Goal: Transaction & Acquisition: Purchase product/service

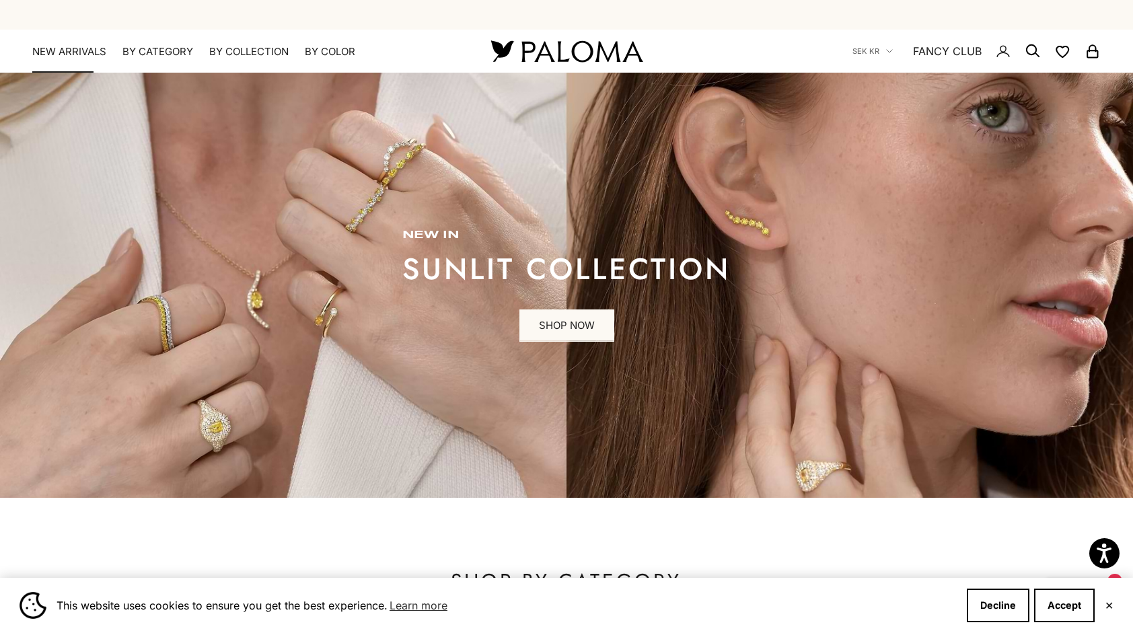
click at [74, 50] on link "NEW ARRIVALS" at bounding box center [69, 51] width 74 height 13
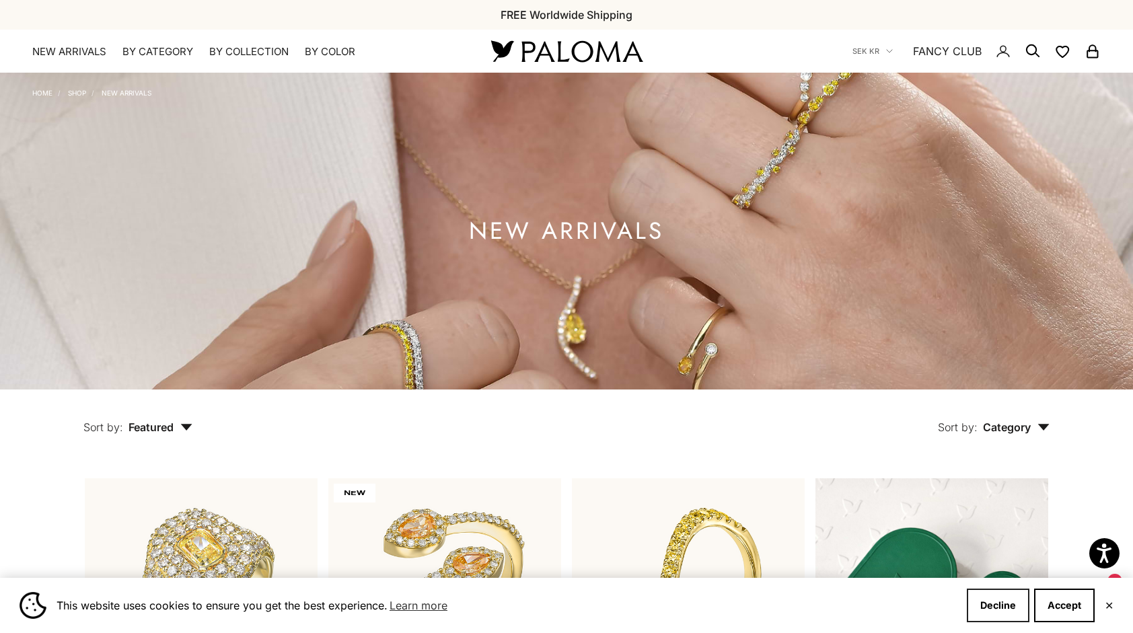
click at [1000, 611] on button "Decline" at bounding box center [998, 606] width 63 height 34
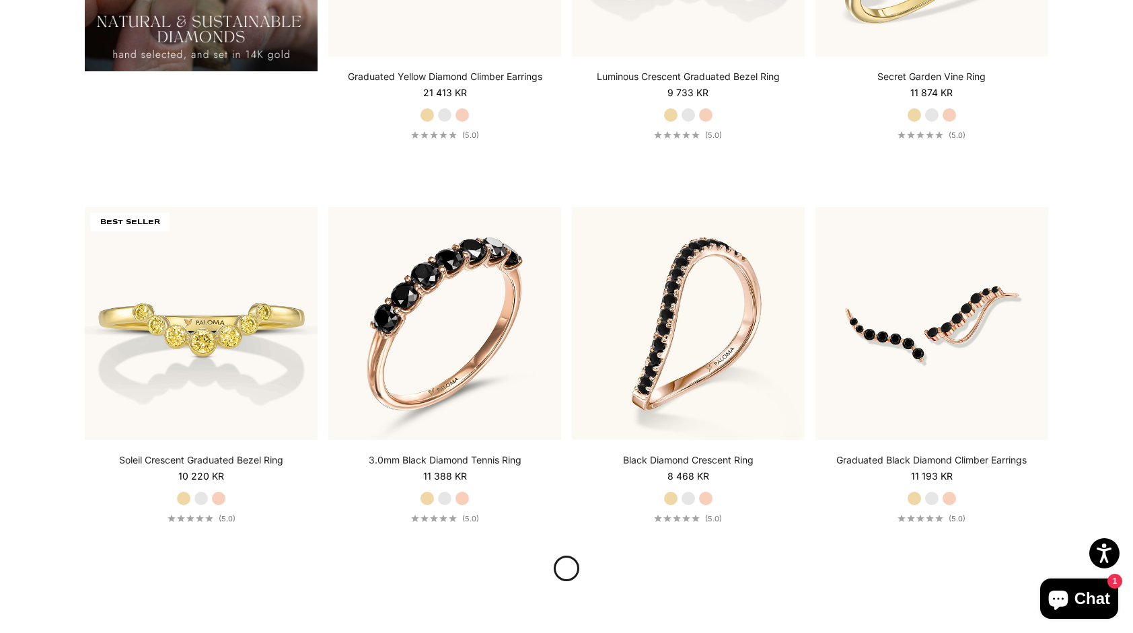
scroll to position [1480, 0]
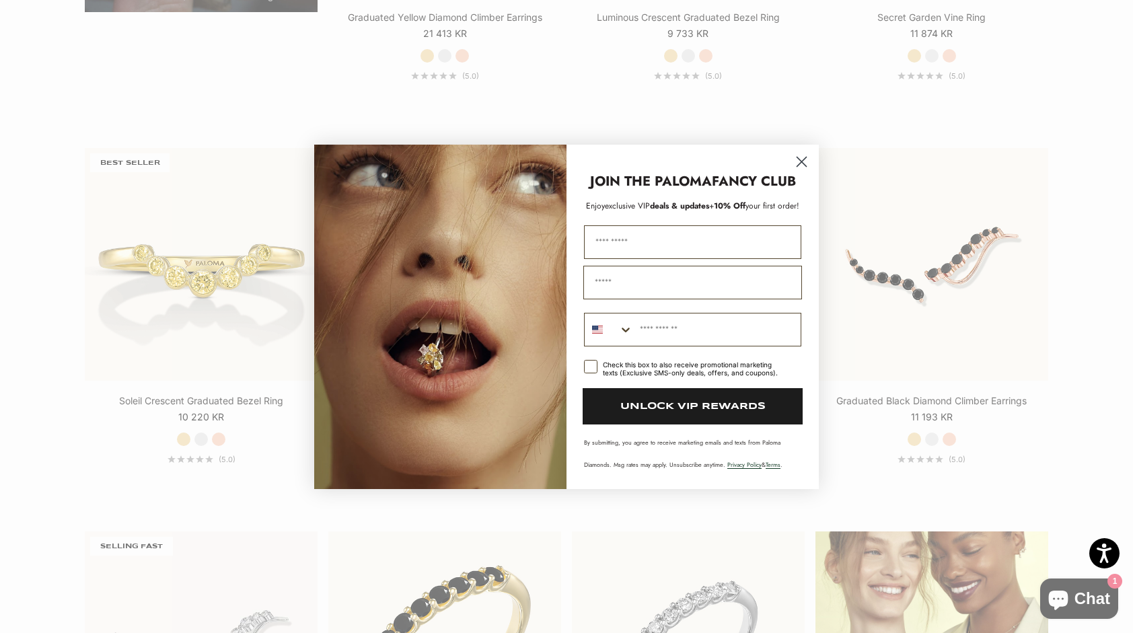
click at [798, 157] on circle "Close dialog" at bounding box center [801, 161] width 22 height 22
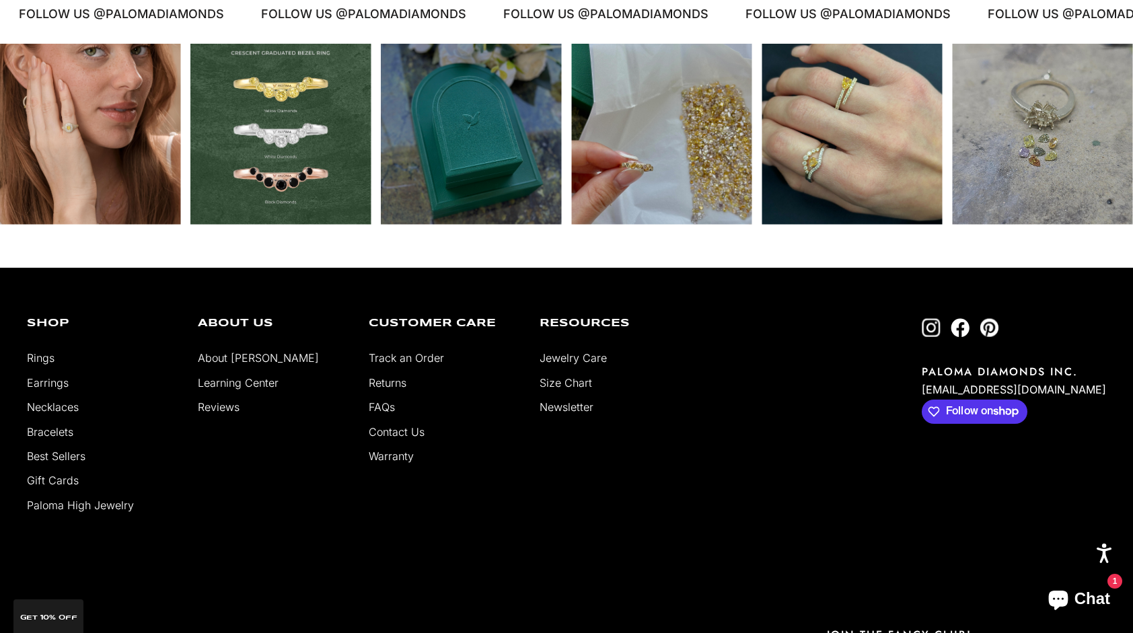
scroll to position [3202, 0]
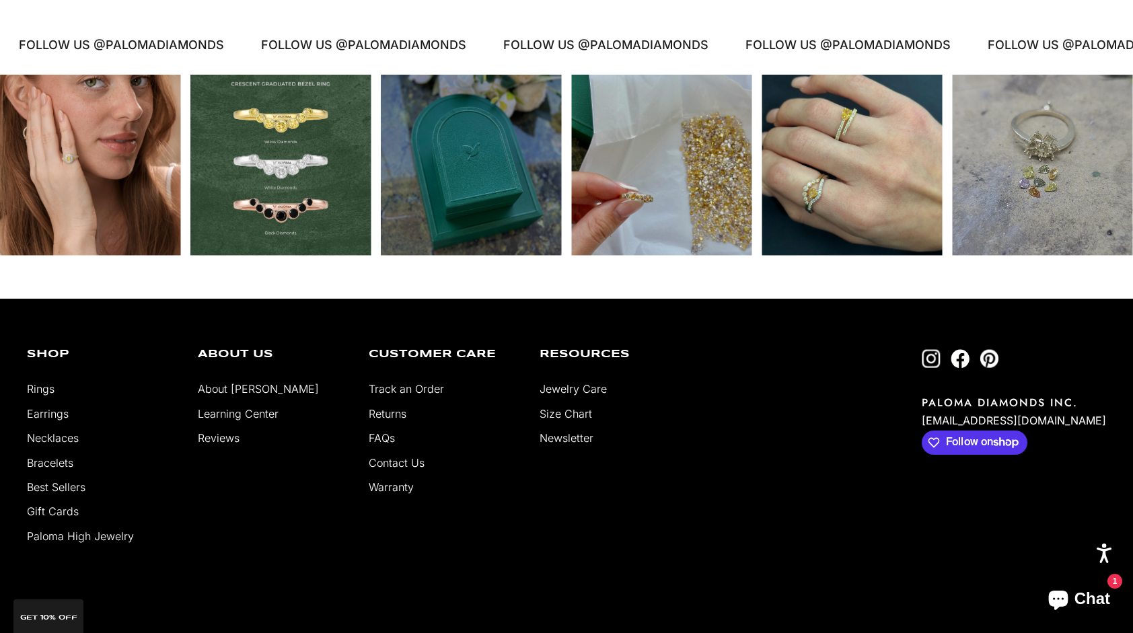
click at [43, 390] on link "Rings" at bounding box center [41, 388] width 28 height 13
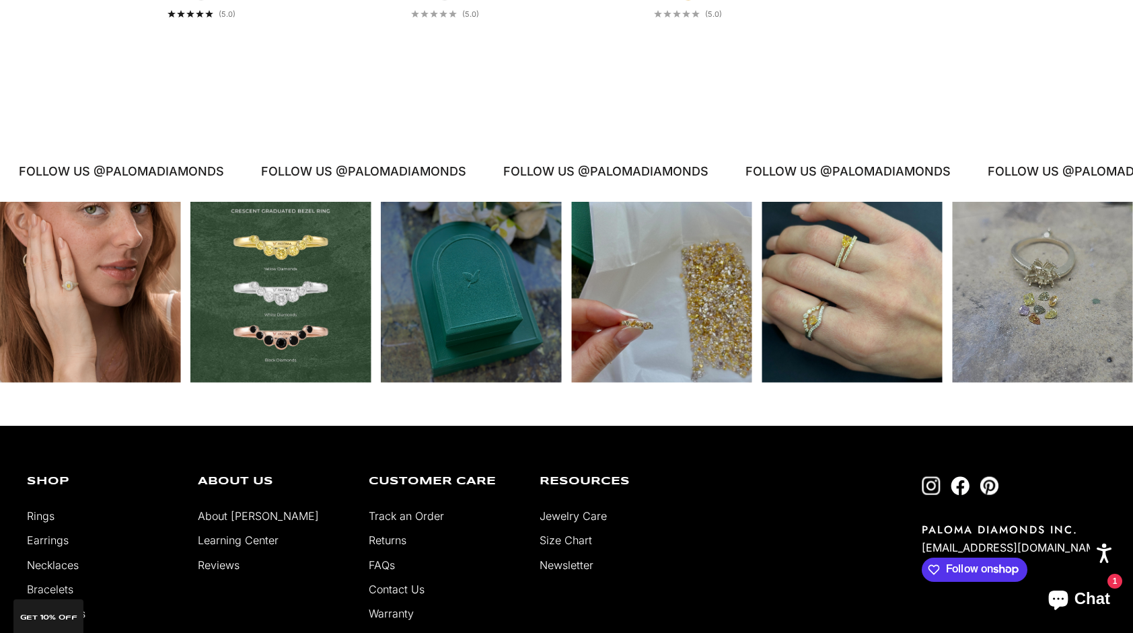
scroll to position [6969, 0]
